Goal: Navigation & Orientation: Understand site structure

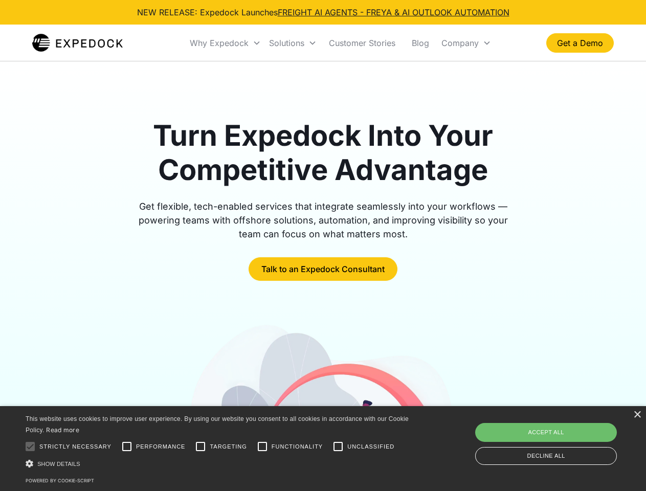
click at [226, 43] on div "Why Expedock" at bounding box center [219, 43] width 59 height 10
click at [293, 43] on div "Solutions" at bounding box center [286, 43] width 35 height 10
click at [466, 43] on div "Company" at bounding box center [460, 43] width 37 height 10
click at [30, 447] on div at bounding box center [30, 447] width 20 height 20
click at [127, 447] on input "Performance" at bounding box center [127, 447] width 20 height 20
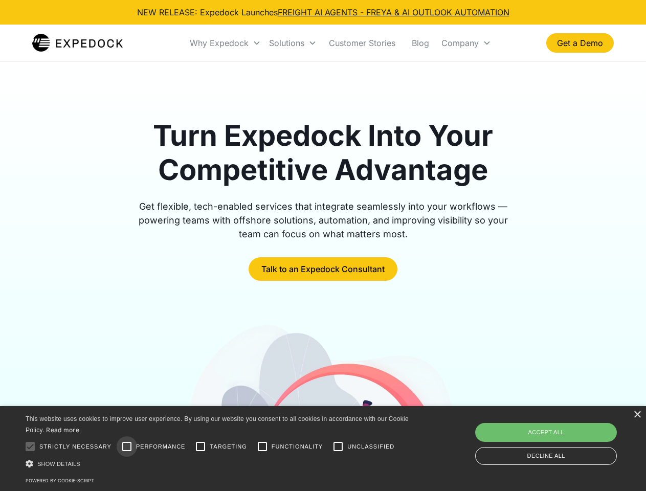
checkbox input "true"
click at [201, 447] on input "Targeting" at bounding box center [200, 447] width 20 height 20
checkbox input "true"
click at [263, 447] on input "Functionality" at bounding box center [262, 447] width 20 height 20
checkbox input "true"
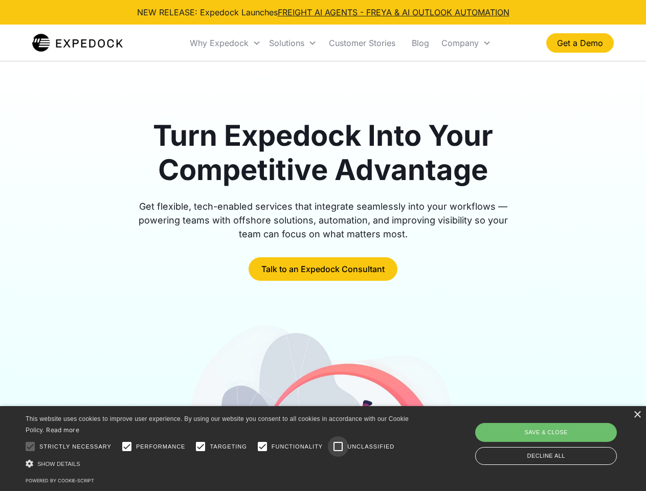
click at [338, 447] on input "Unclassified" at bounding box center [338, 447] width 20 height 20
checkbox input "true"
